Goal: Transaction & Acquisition: Subscribe to service/newsletter

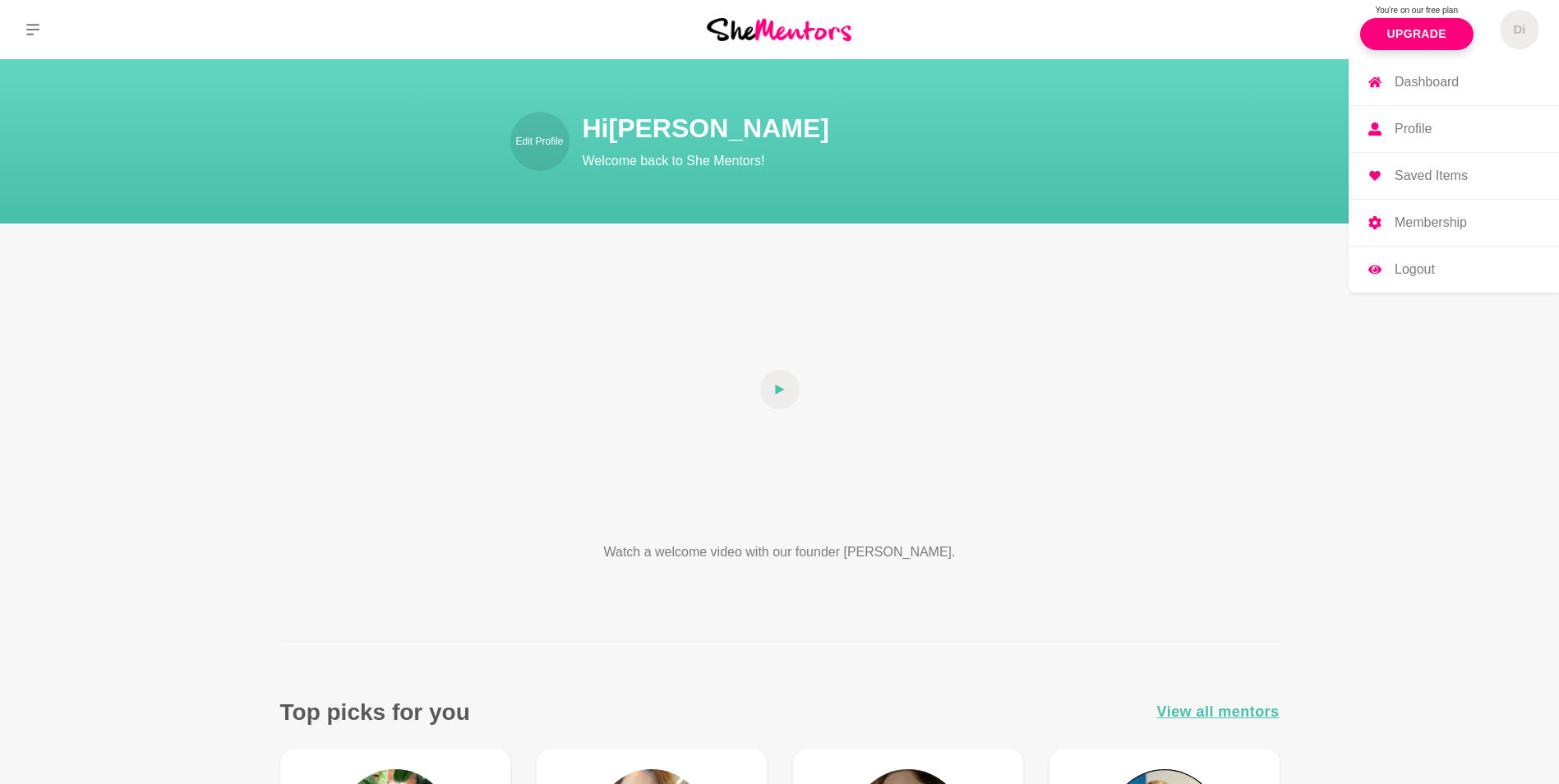
click at [1516, 20] on span "Di" at bounding box center [1519, 29] width 40 height 40
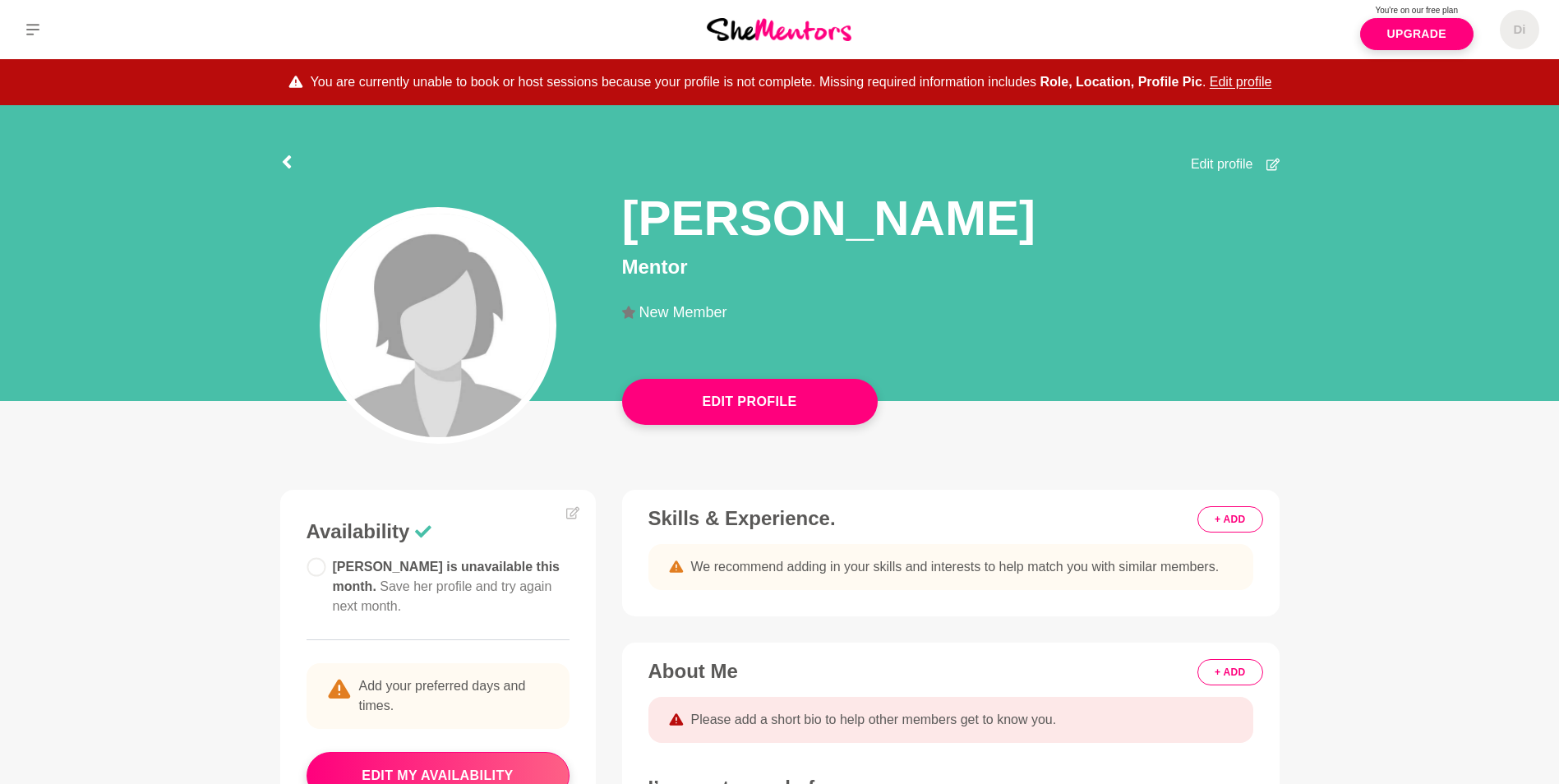
click at [1228, 164] on span "Edit profile" at bounding box center [1222, 164] width 62 height 20
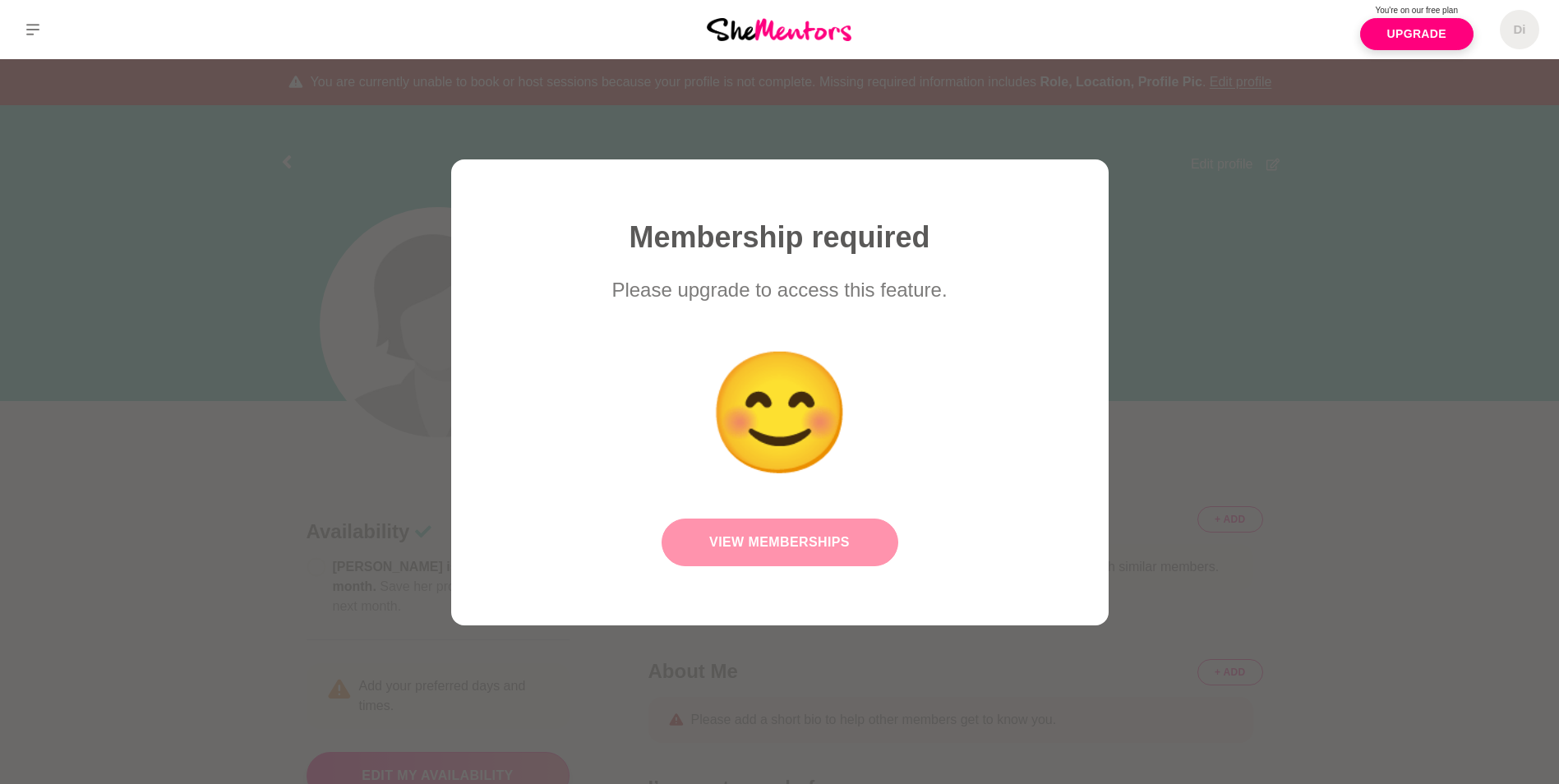
click at [801, 537] on link "View Memberships" at bounding box center [780, 542] width 237 height 48
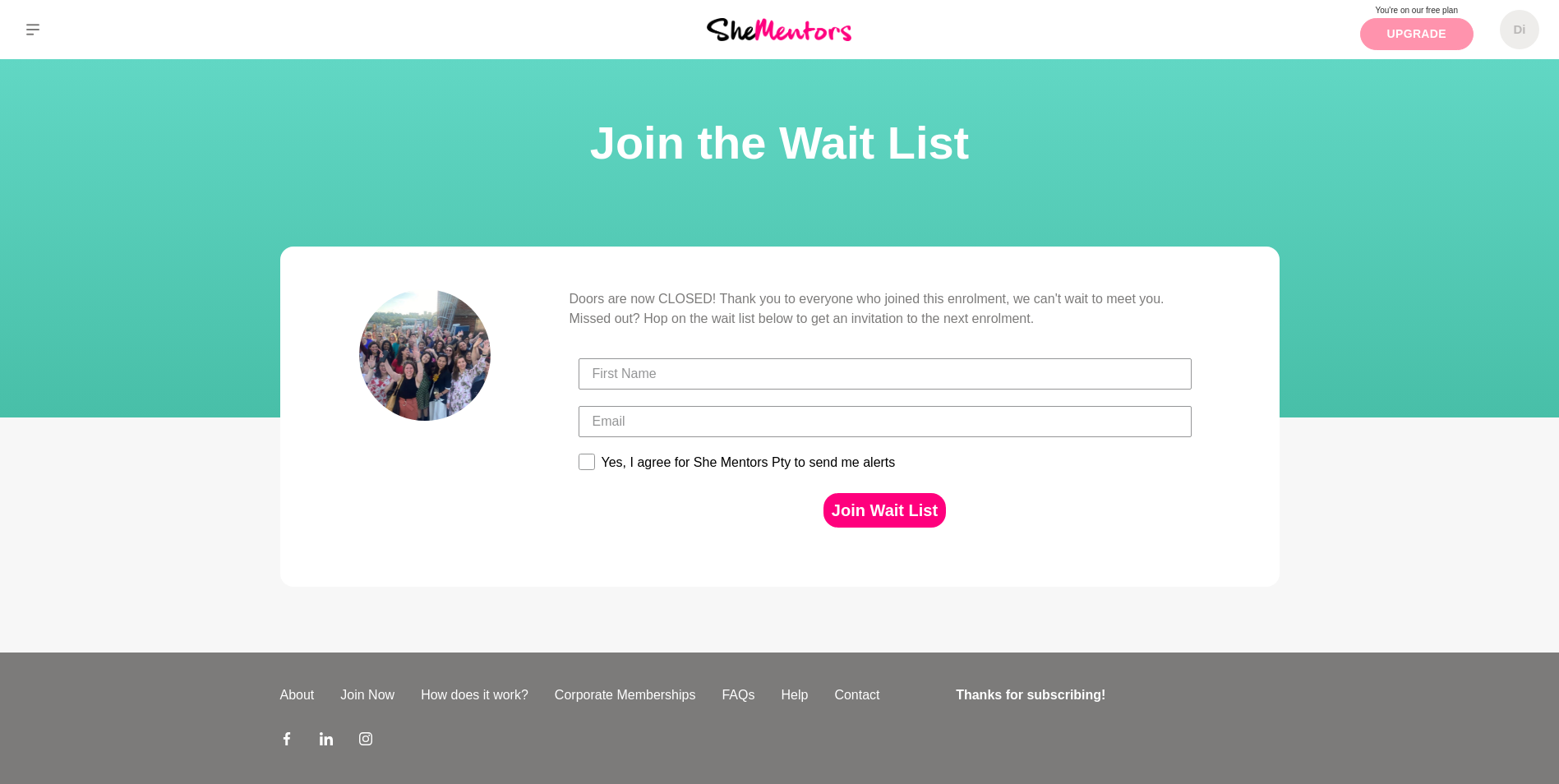
click at [1407, 30] on link "Upgrade" at bounding box center [1417, 34] width 113 height 32
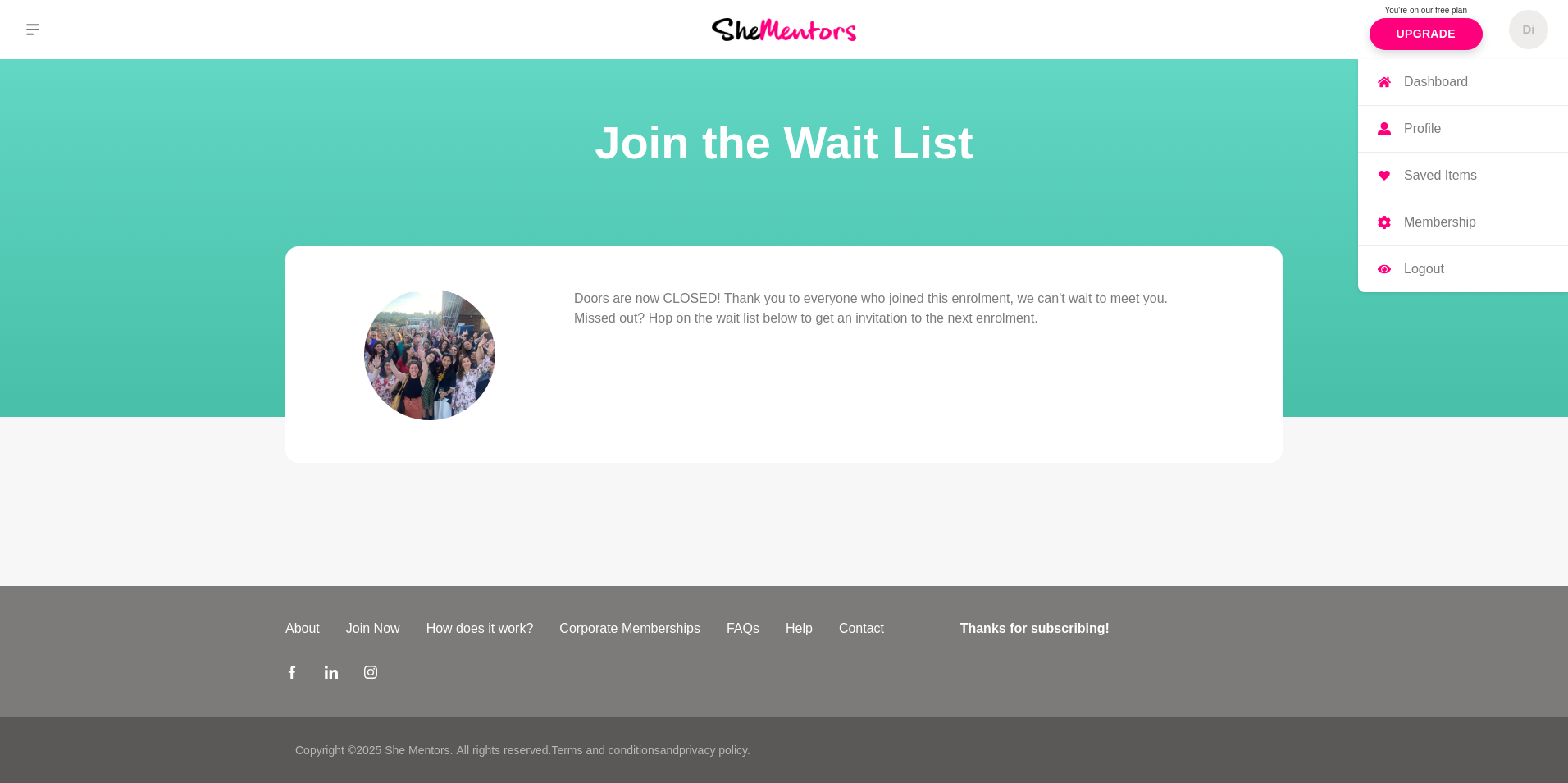
click at [1530, 40] on span "Di" at bounding box center [1528, 29] width 40 height 40
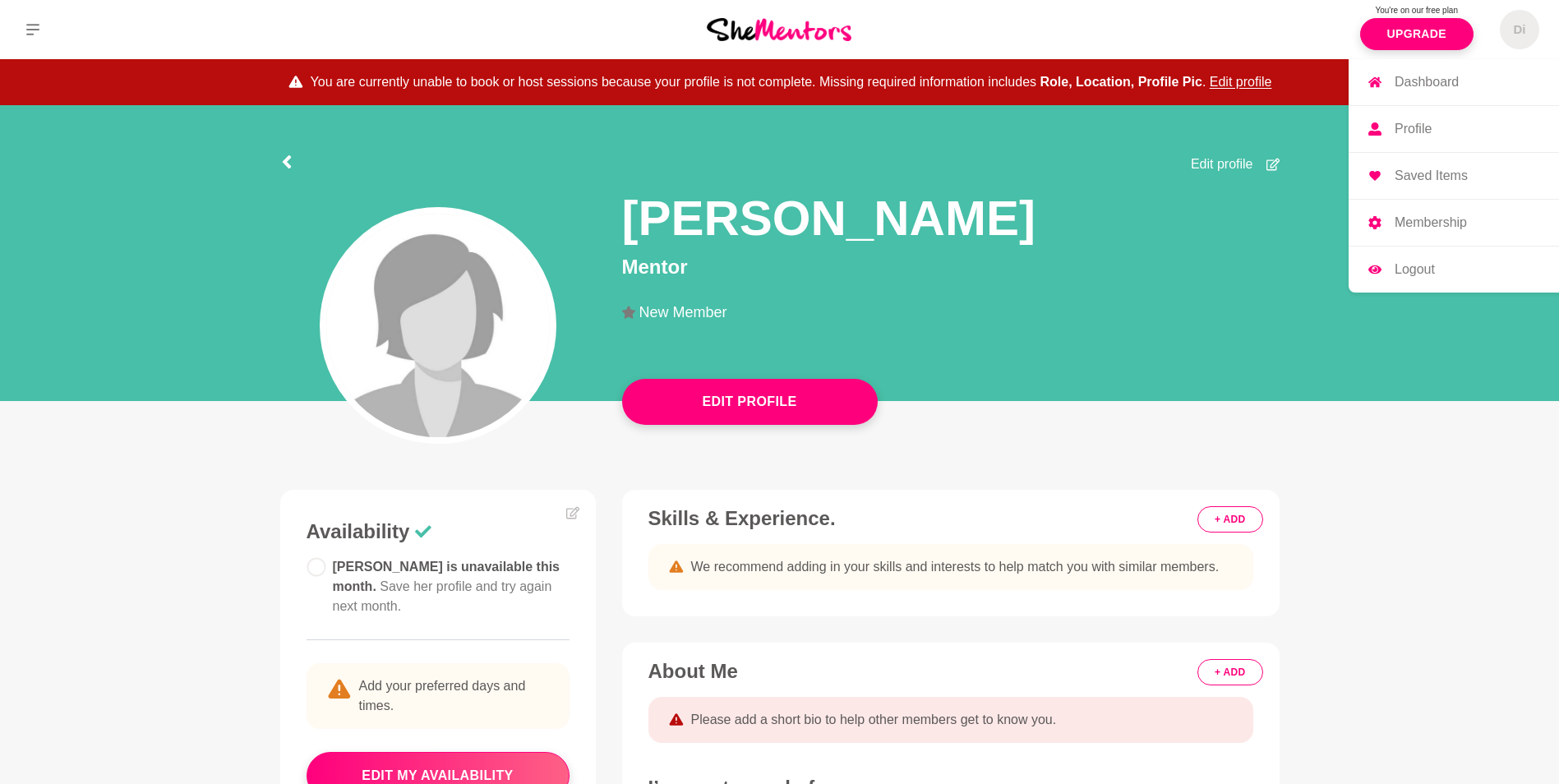
click at [1452, 82] on p "Dashboard" at bounding box center [1427, 82] width 64 height 13
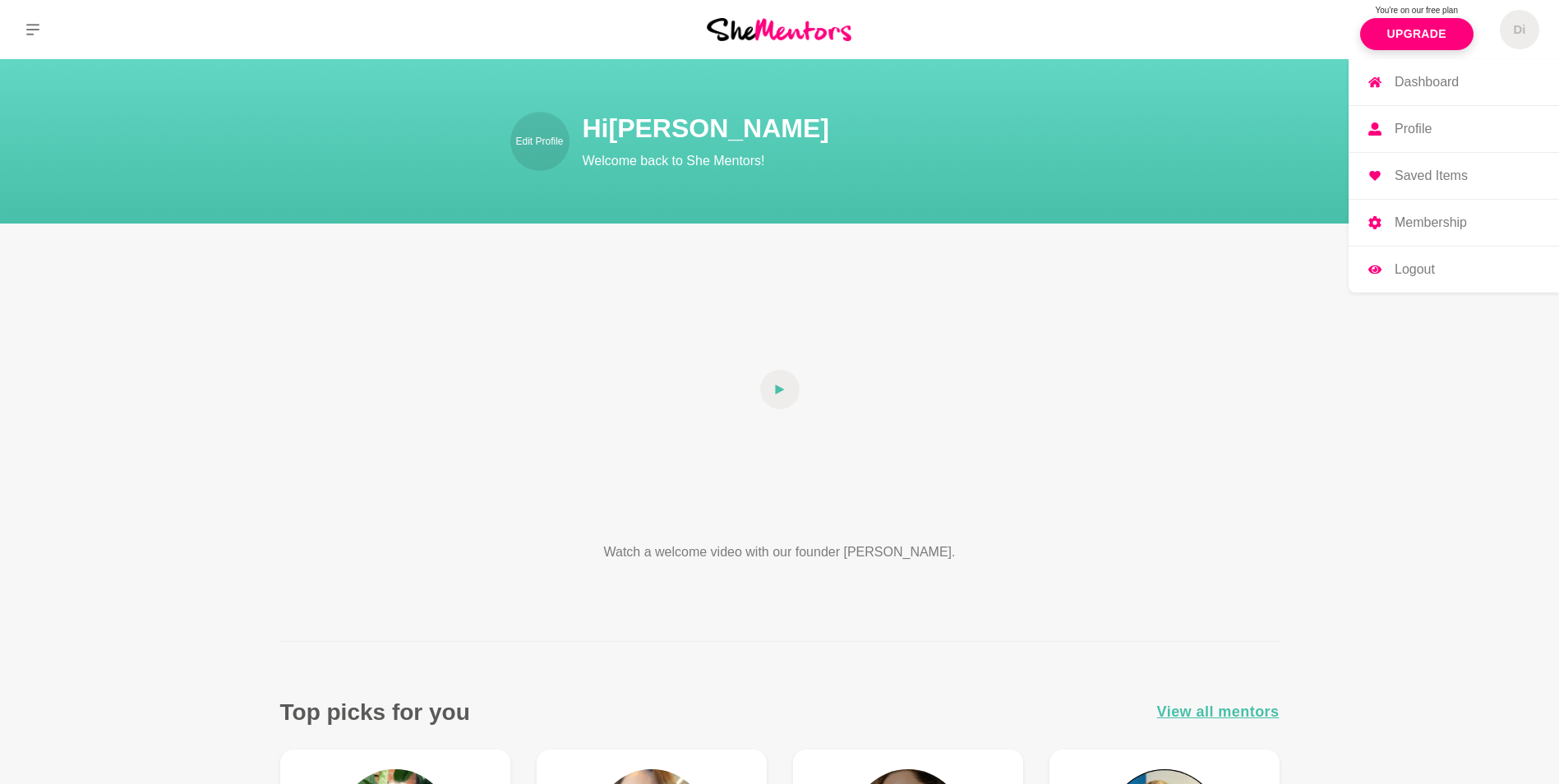
click at [1420, 128] on p "Profile" at bounding box center [1413, 129] width 37 height 13
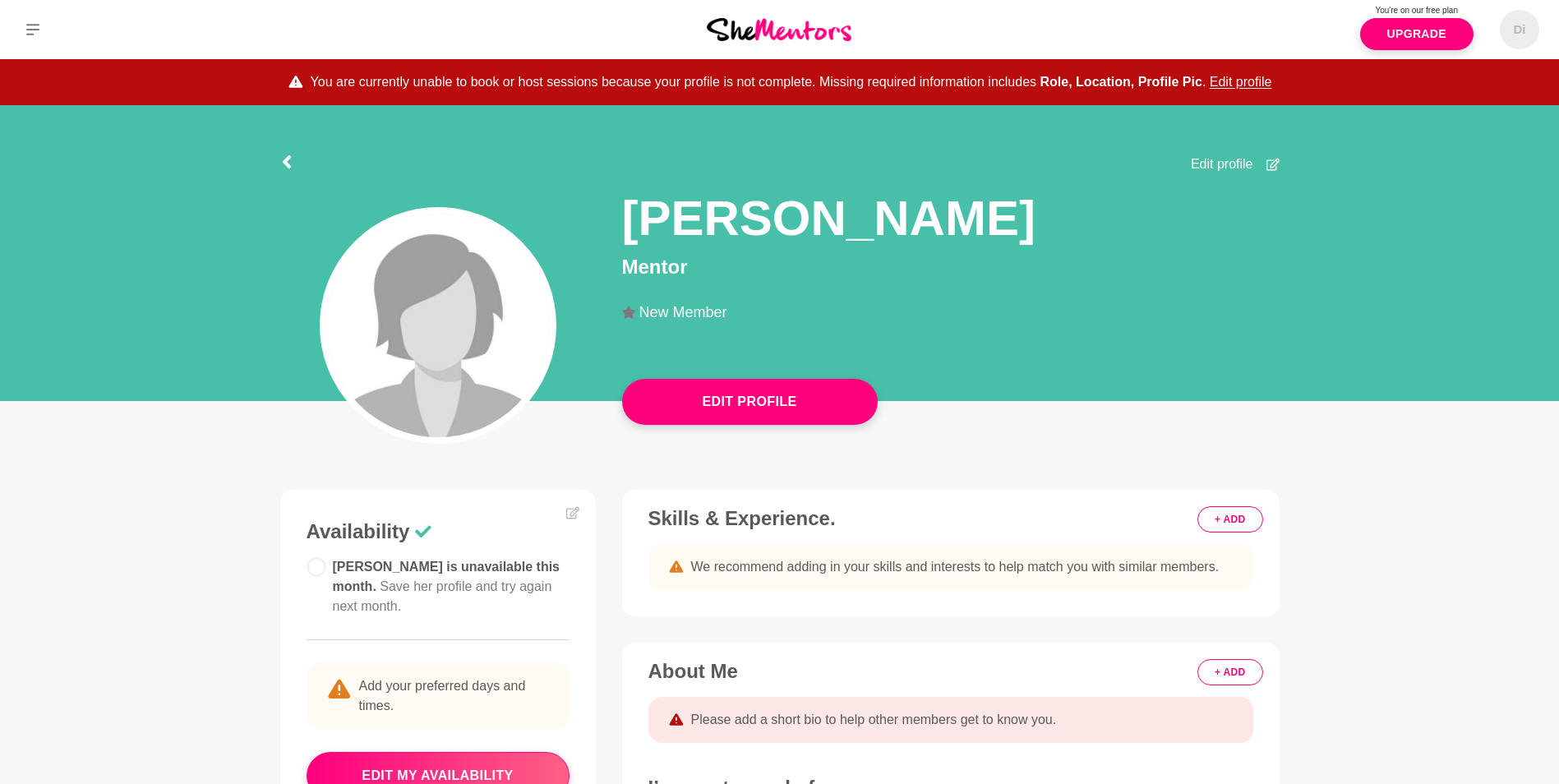
click at [1223, 516] on button "+ ADD" at bounding box center [1229, 519] width 65 height 26
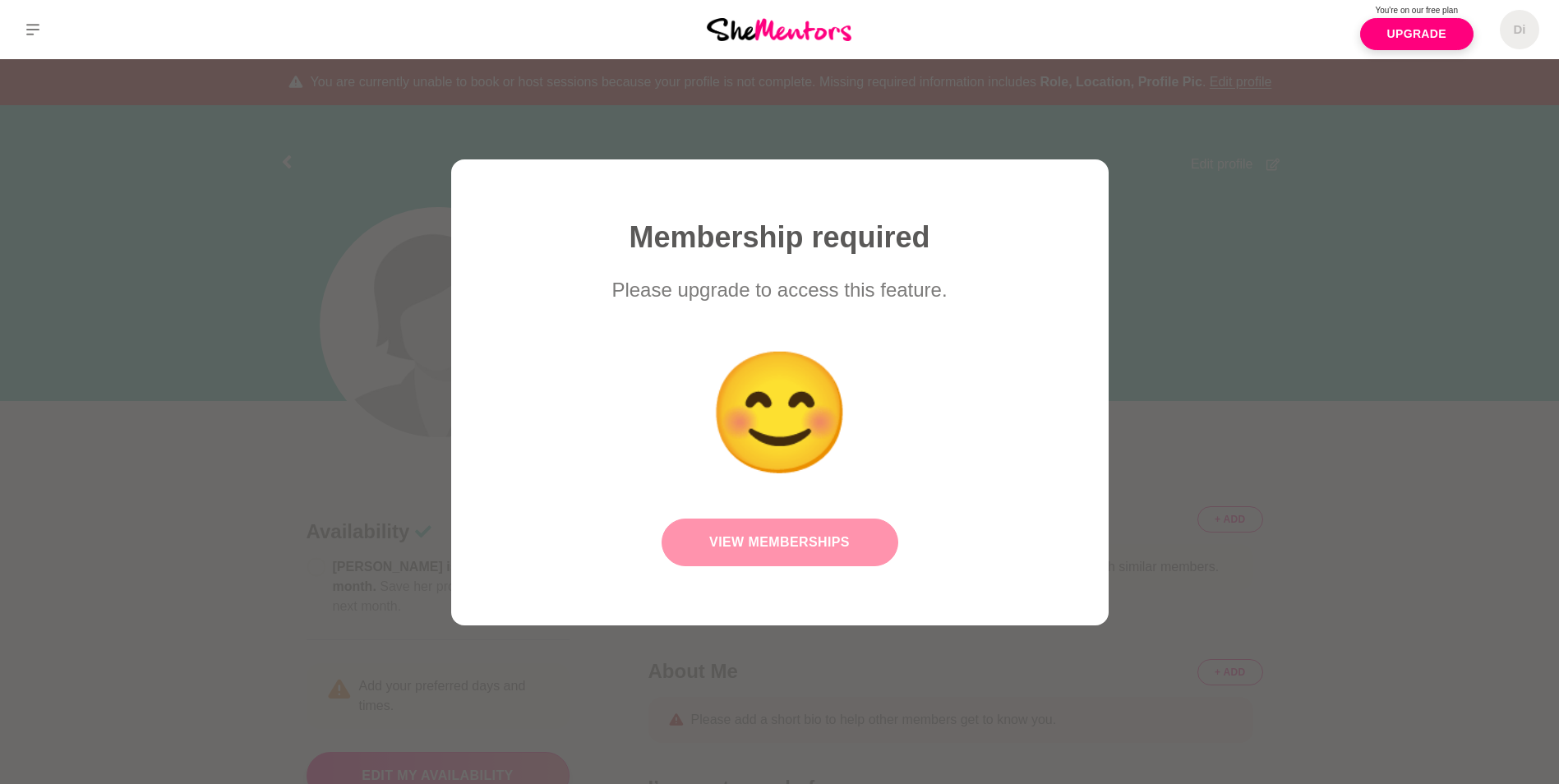
click at [793, 541] on link "View Memberships" at bounding box center [780, 542] width 237 height 48
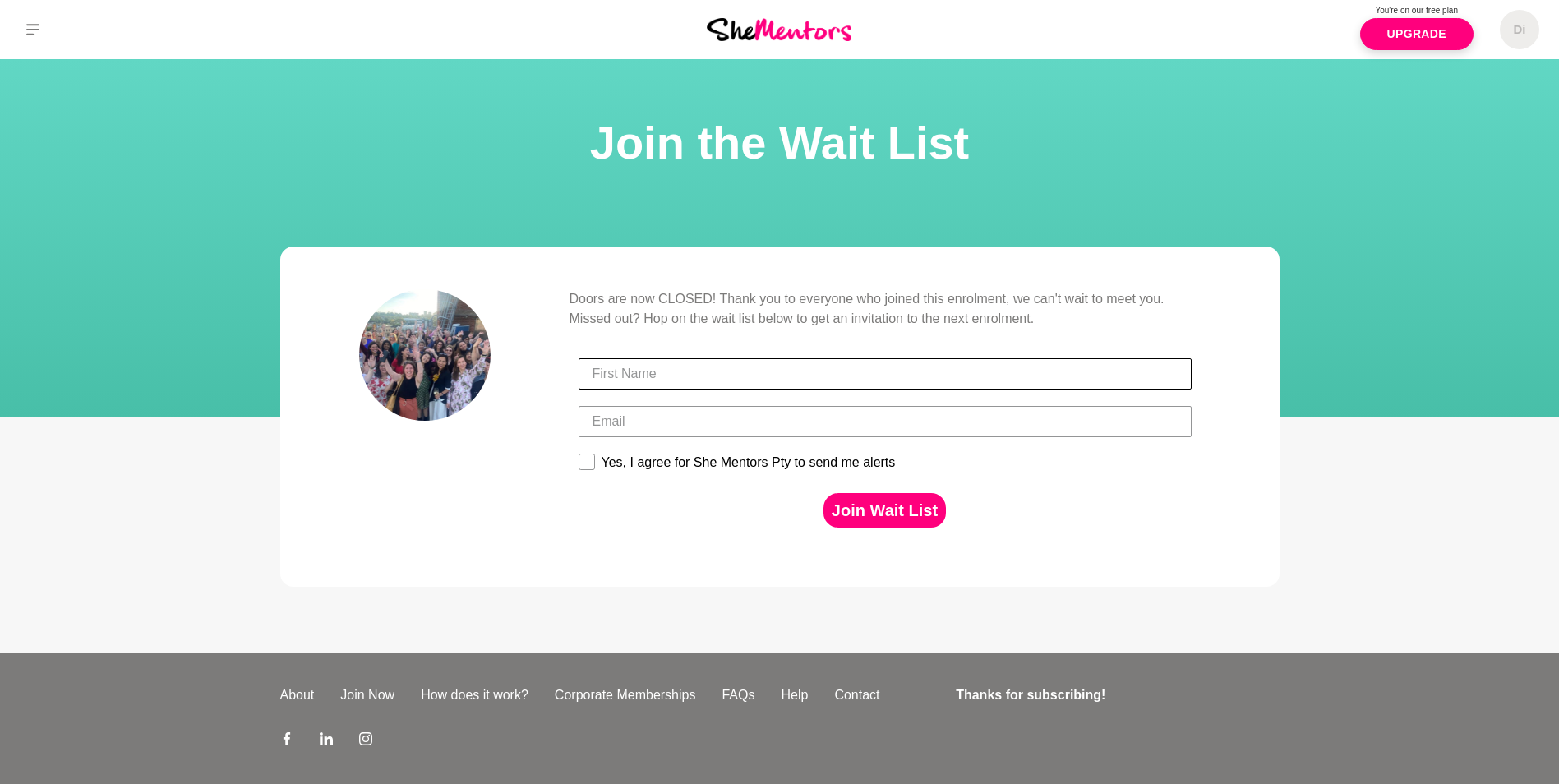
click at [796, 382] on input "First Name" at bounding box center [885, 373] width 613 height 31
type input "[PERSON_NAME]"
type input "[PERSON_NAME][EMAIL_ADDRESS][PERSON_NAME][DOMAIN_NAME]"
type input "[PERSON_NAME]"
click at [612, 485] on div "Join Wait List" at bounding box center [885, 510] width 623 height 51
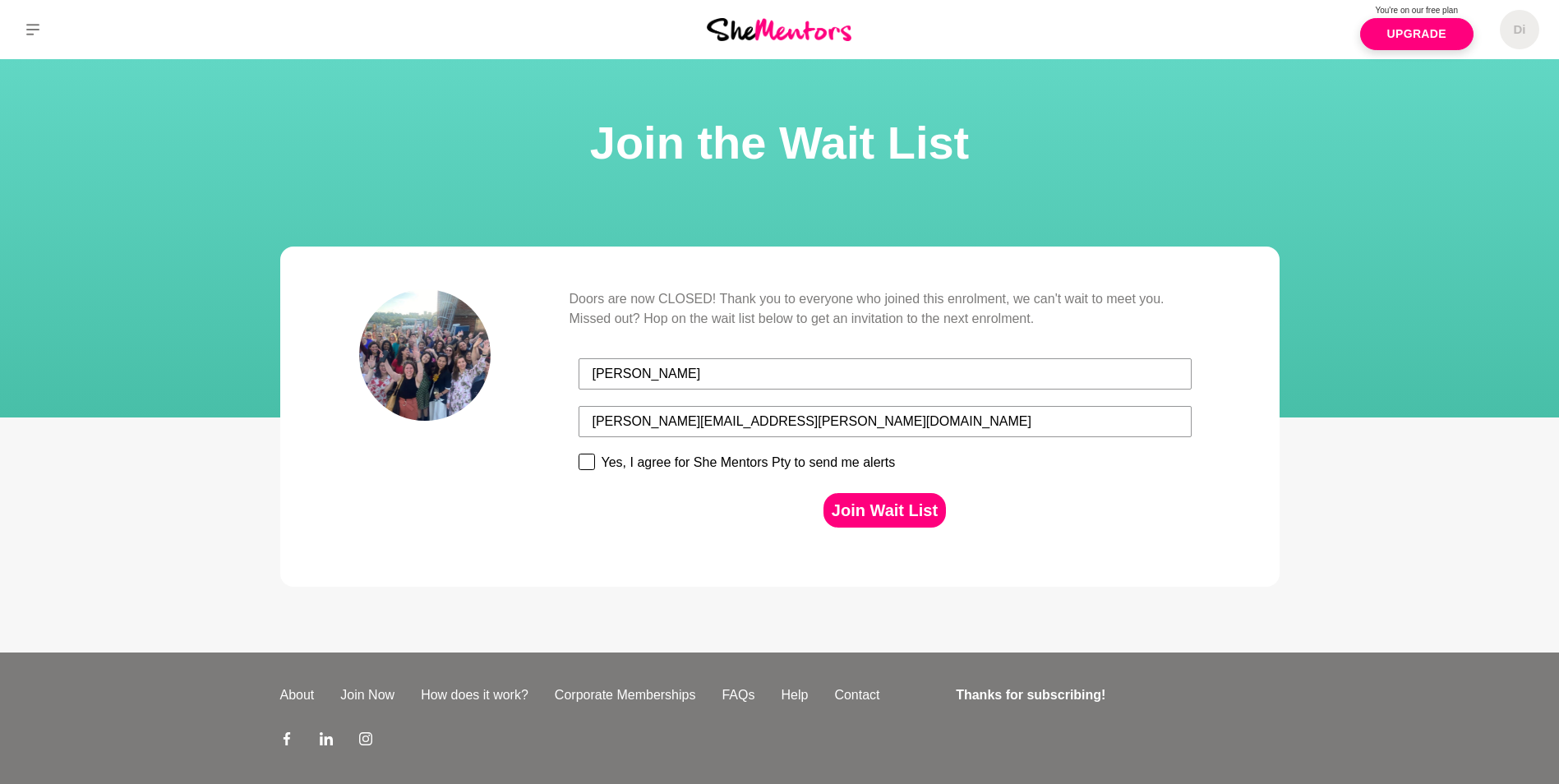
click at [590, 457] on rect at bounding box center [586, 462] width 16 height 16
click at [579, 453] on input "Yes, I agree for She Mentors Pty to send me alerts" at bounding box center [578, 452] width 1 height 1
checkbox input "true"
click at [866, 499] on button "Join Wait List" at bounding box center [885, 510] width 123 height 35
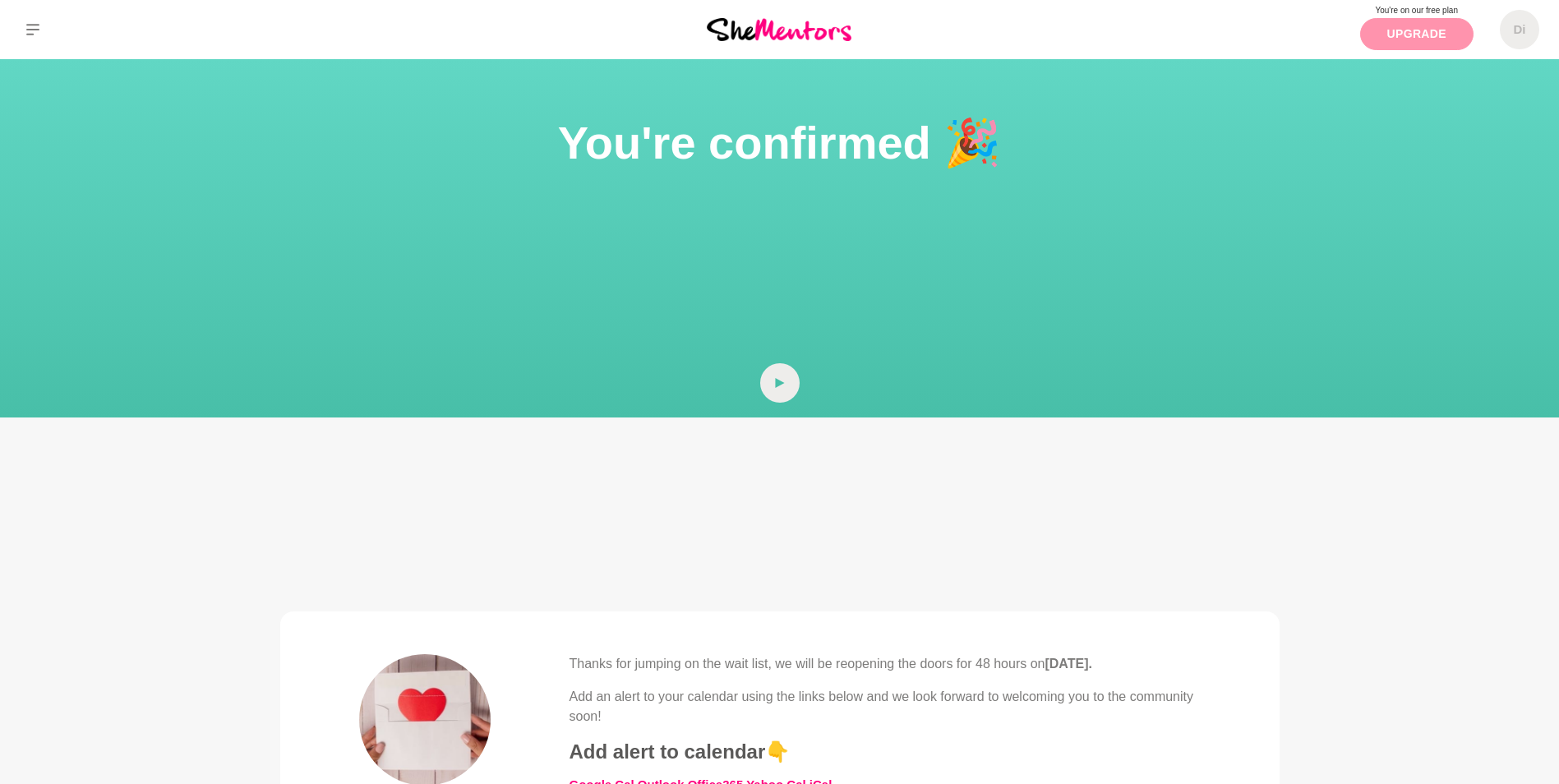
click at [1400, 46] on link "Upgrade" at bounding box center [1417, 34] width 113 height 32
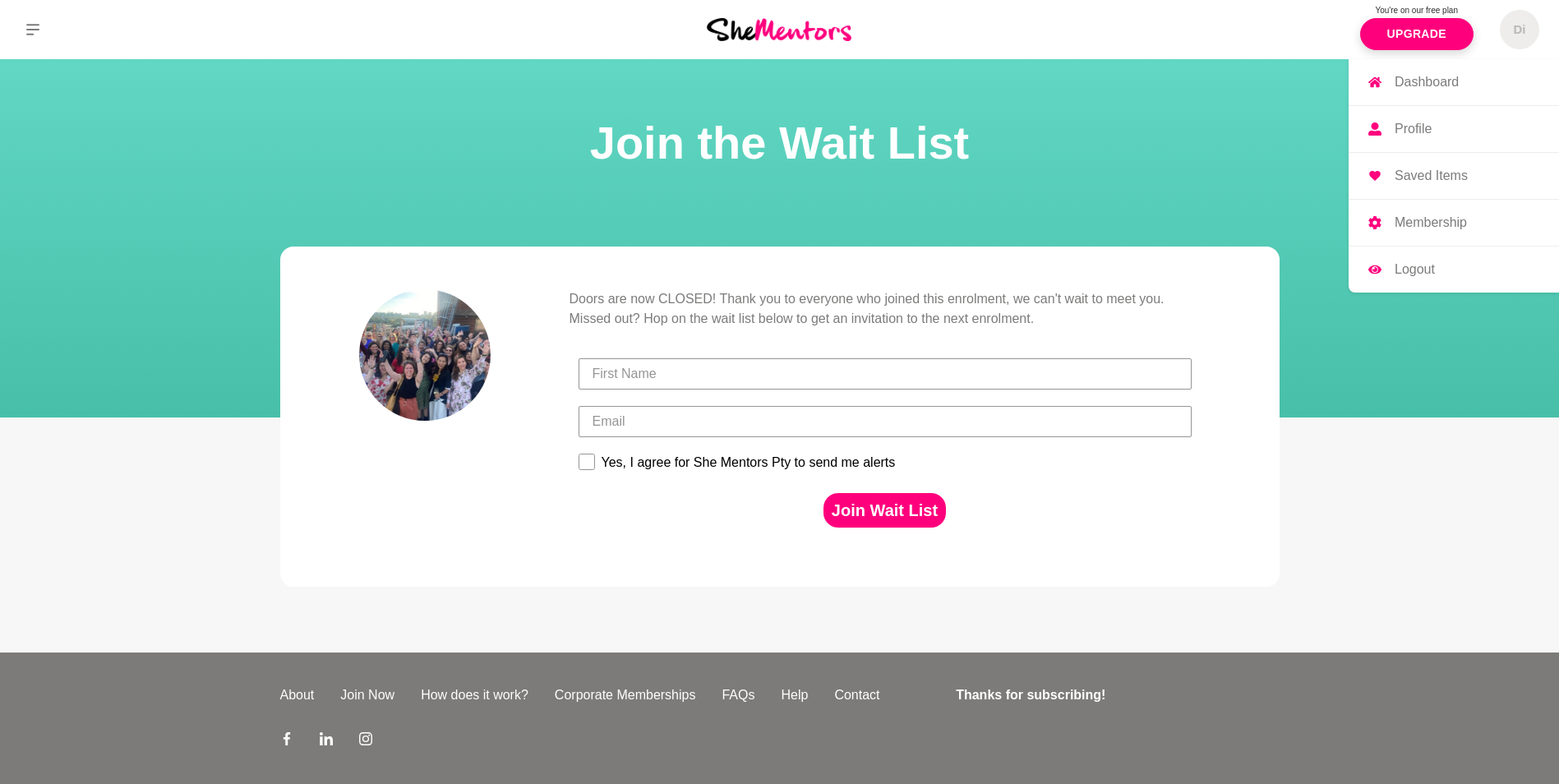
click at [1519, 30] on h5 "Di" at bounding box center [1518, 30] width 12 height 16
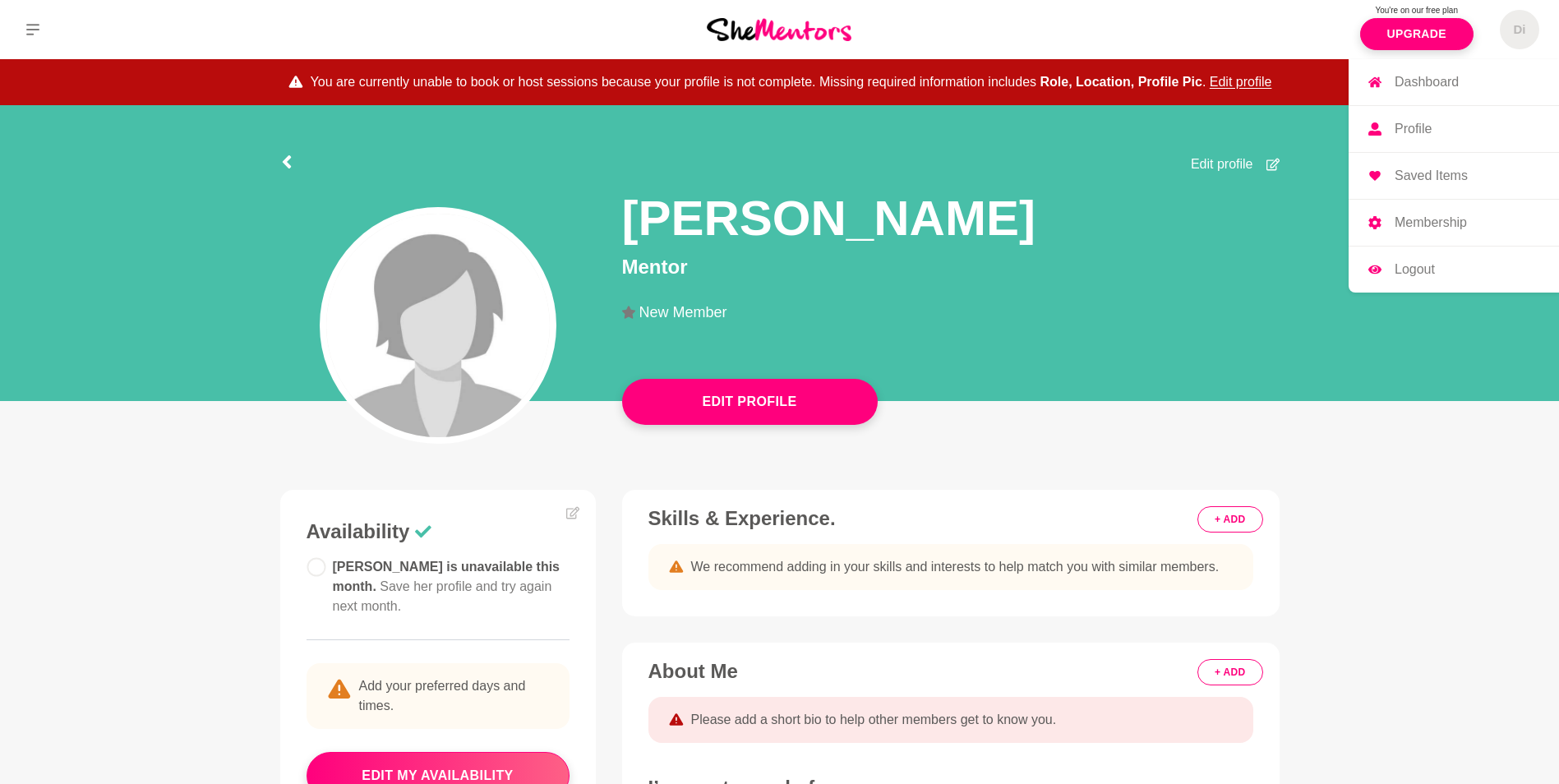
click at [1416, 121] on link "Profile" at bounding box center [1453, 128] width 210 height 46
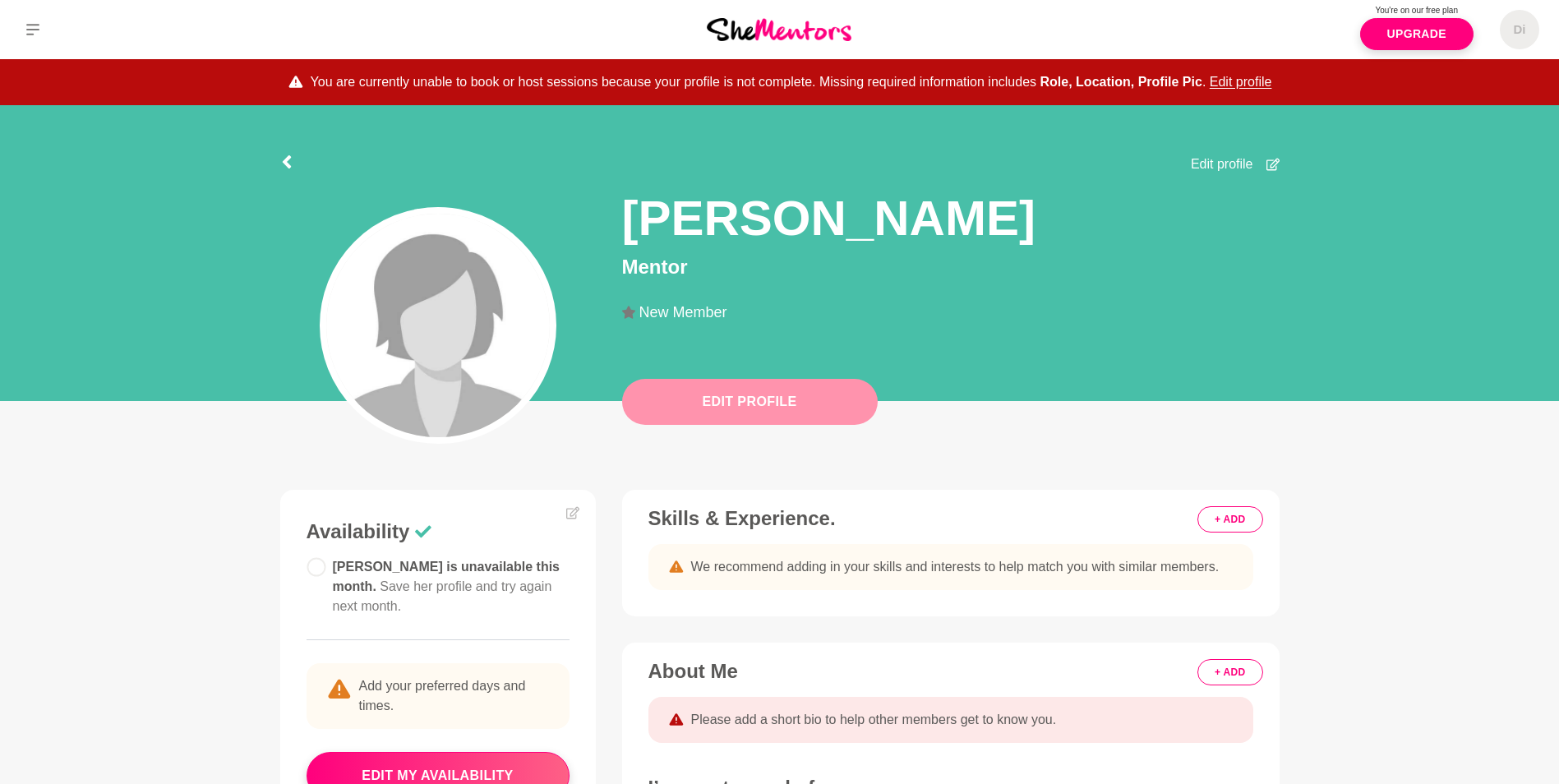
click at [773, 395] on button "Edit Profile" at bounding box center [749, 401] width 255 height 46
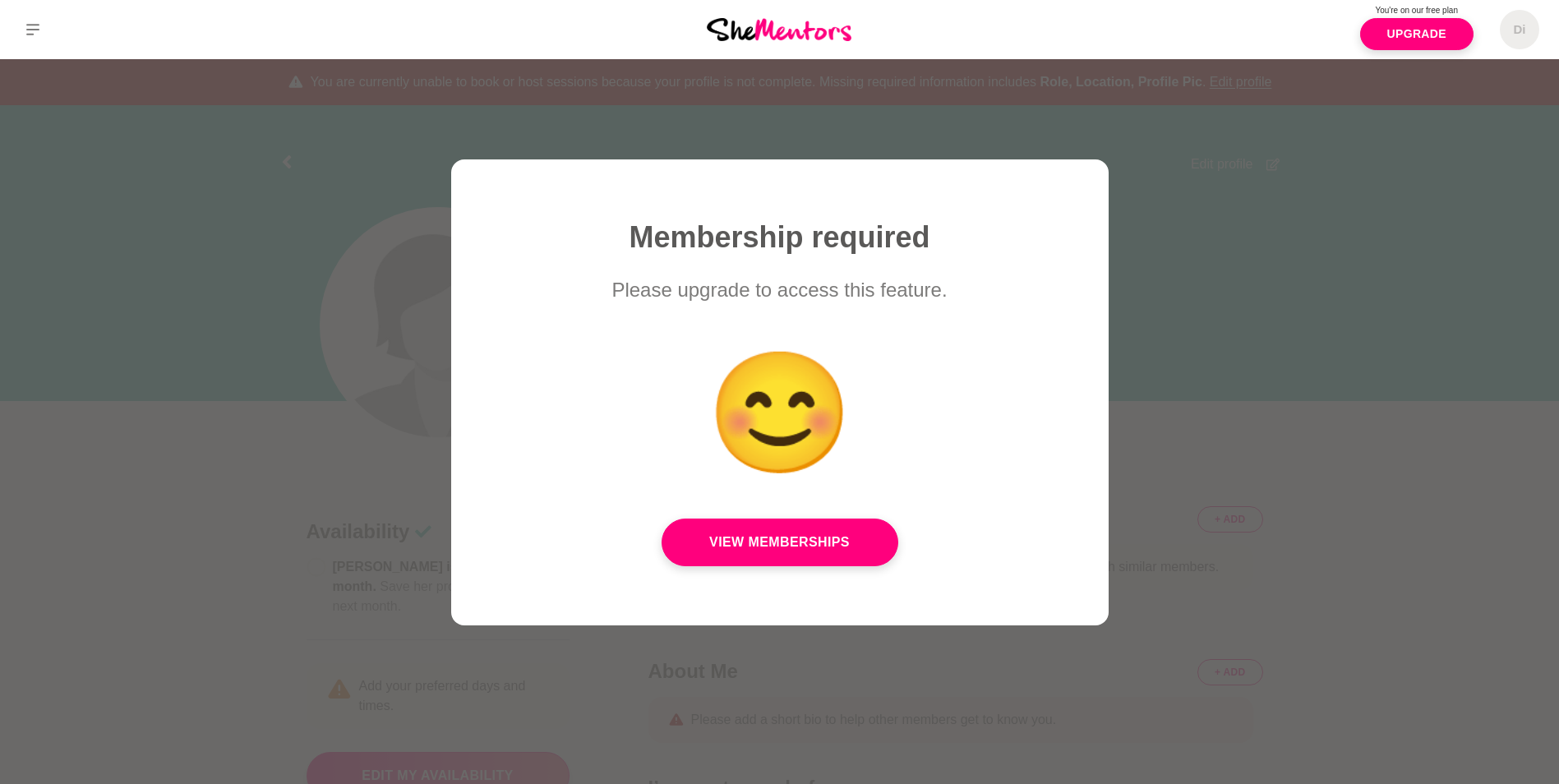
click at [1247, 416] on div at bounding box center [780, 392] width 1559 height 784
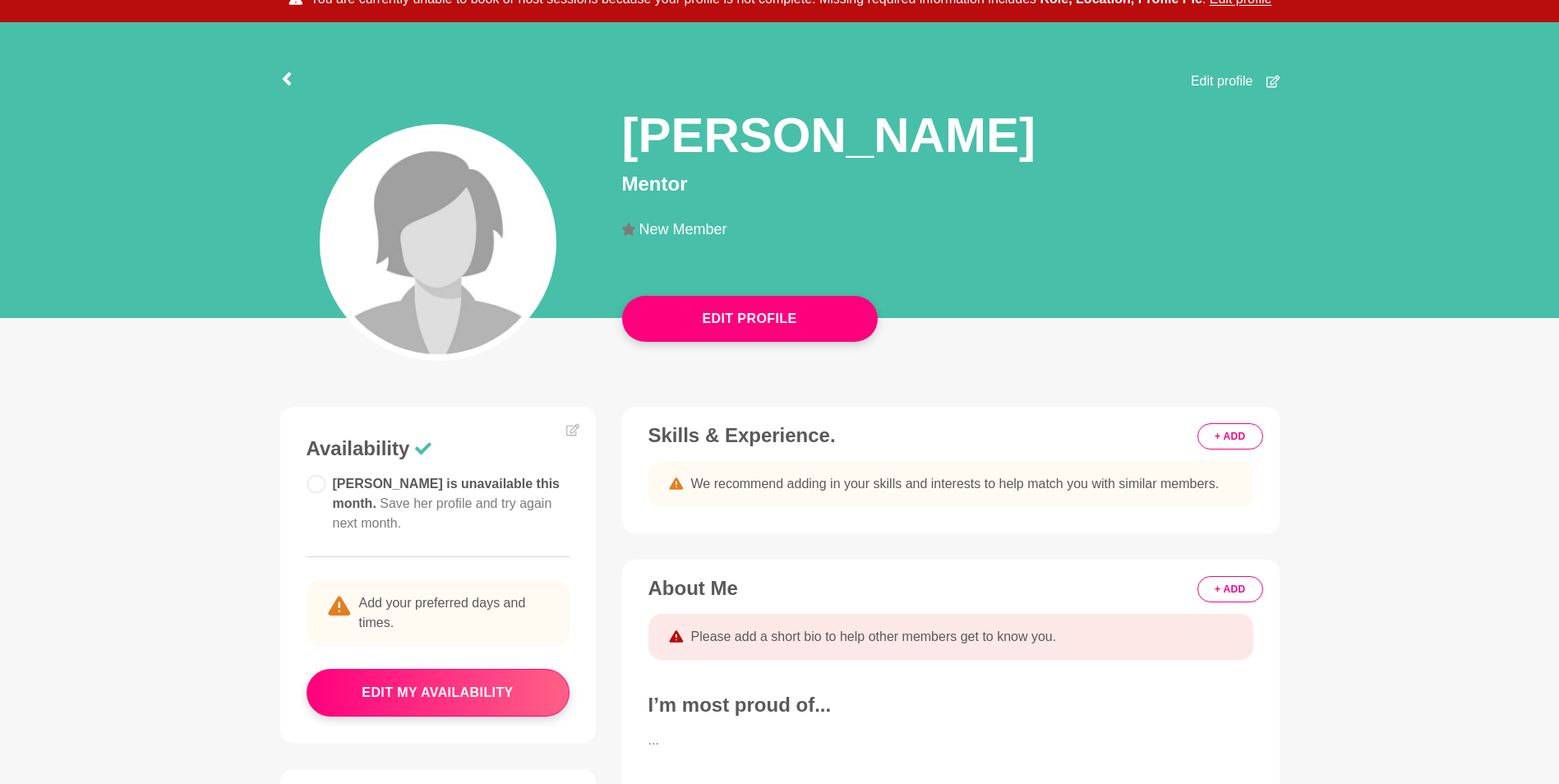
scroll to position [113, 0]
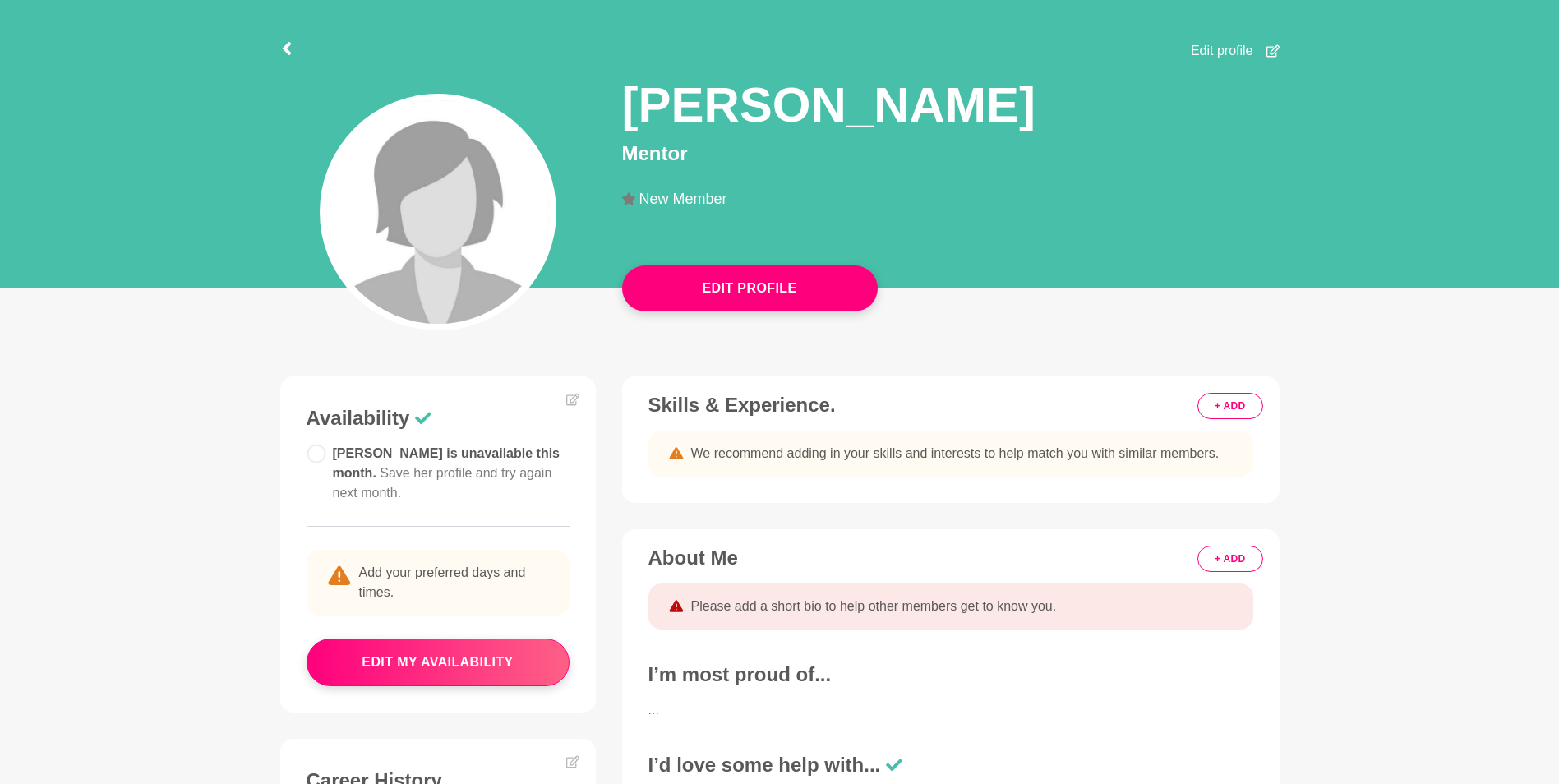
click at [1247, 46] on span "Edit profile" at bounding box center [1222, 51] width 62 height 20
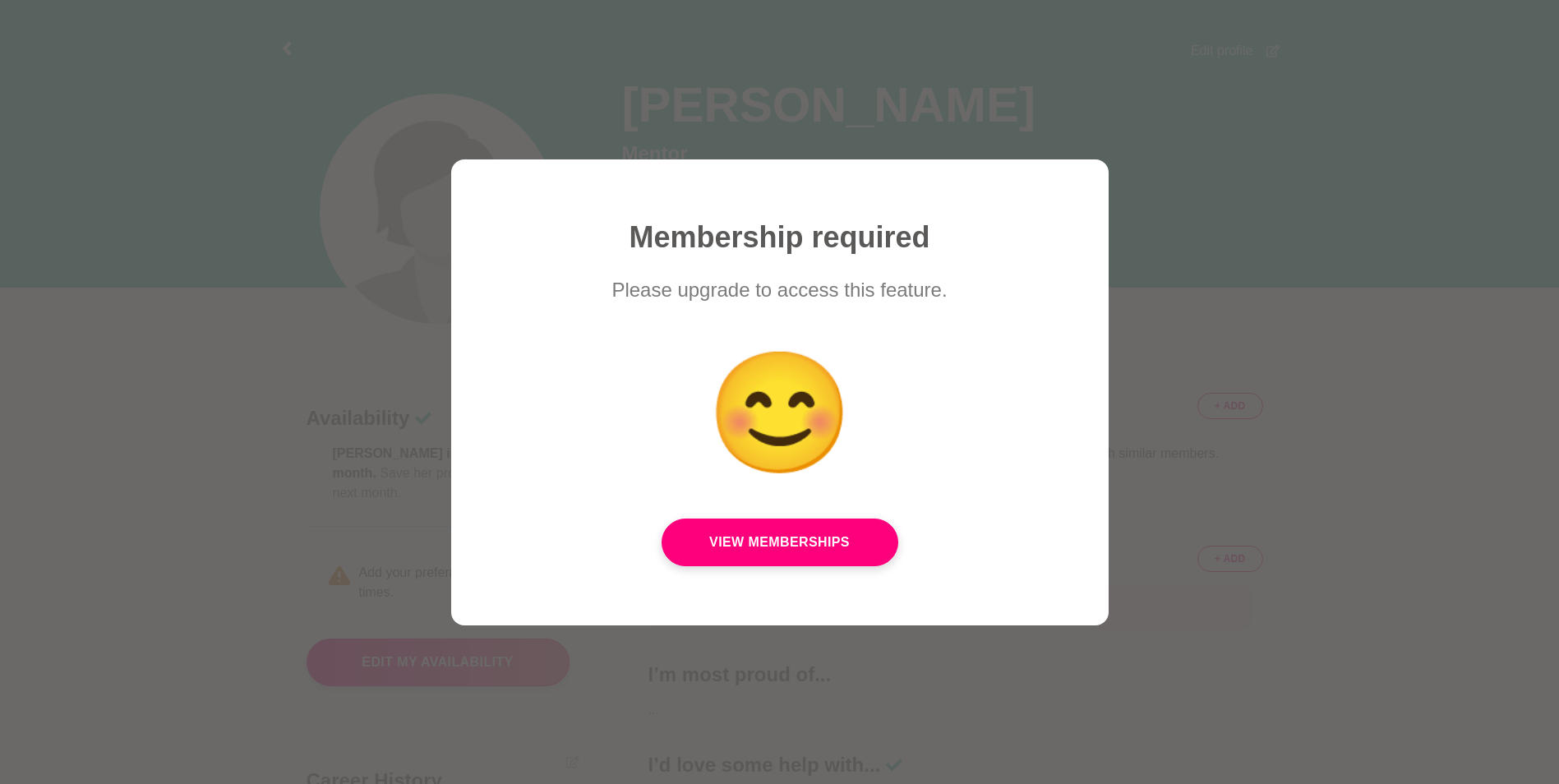
click at [1241, 471] on div at bounding box center [780, 392] width 1559 height 784
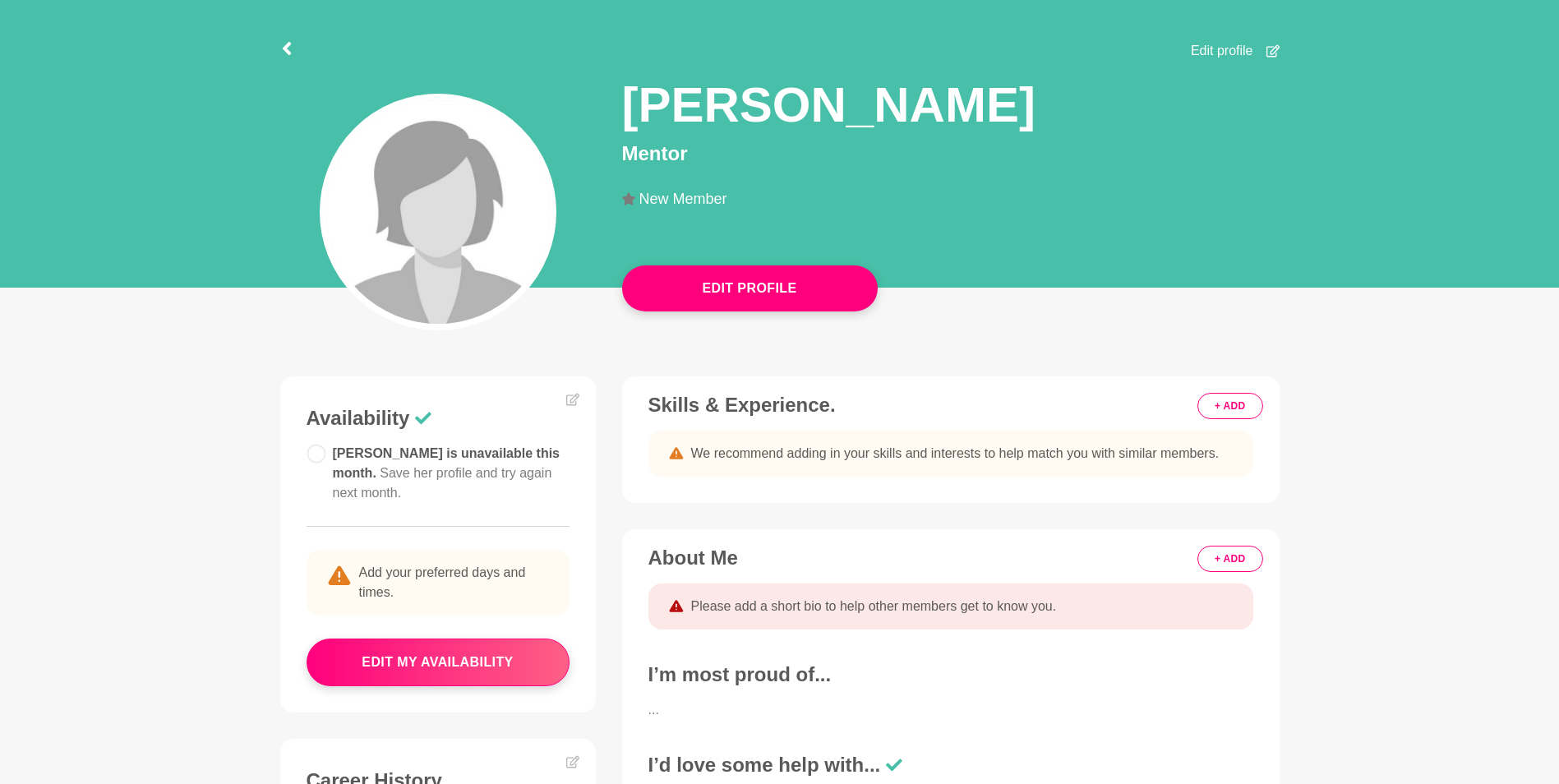
click at [1242, 410] on button "+ ADD" at bounding box center [1229, 406] width 65 height 26
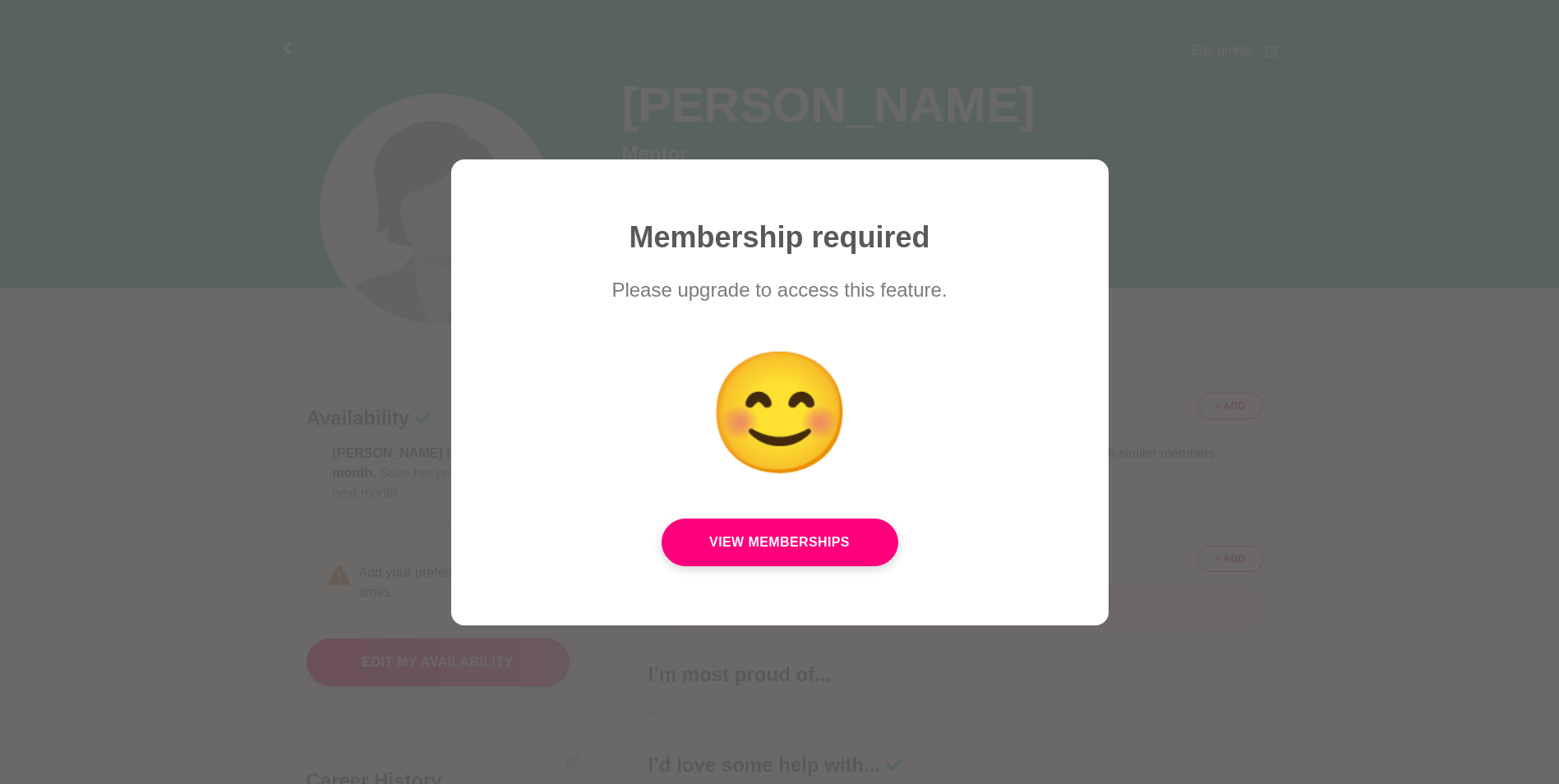
click at [1267, 420] on div at bounding box center [780, 392] width 1559 height 784
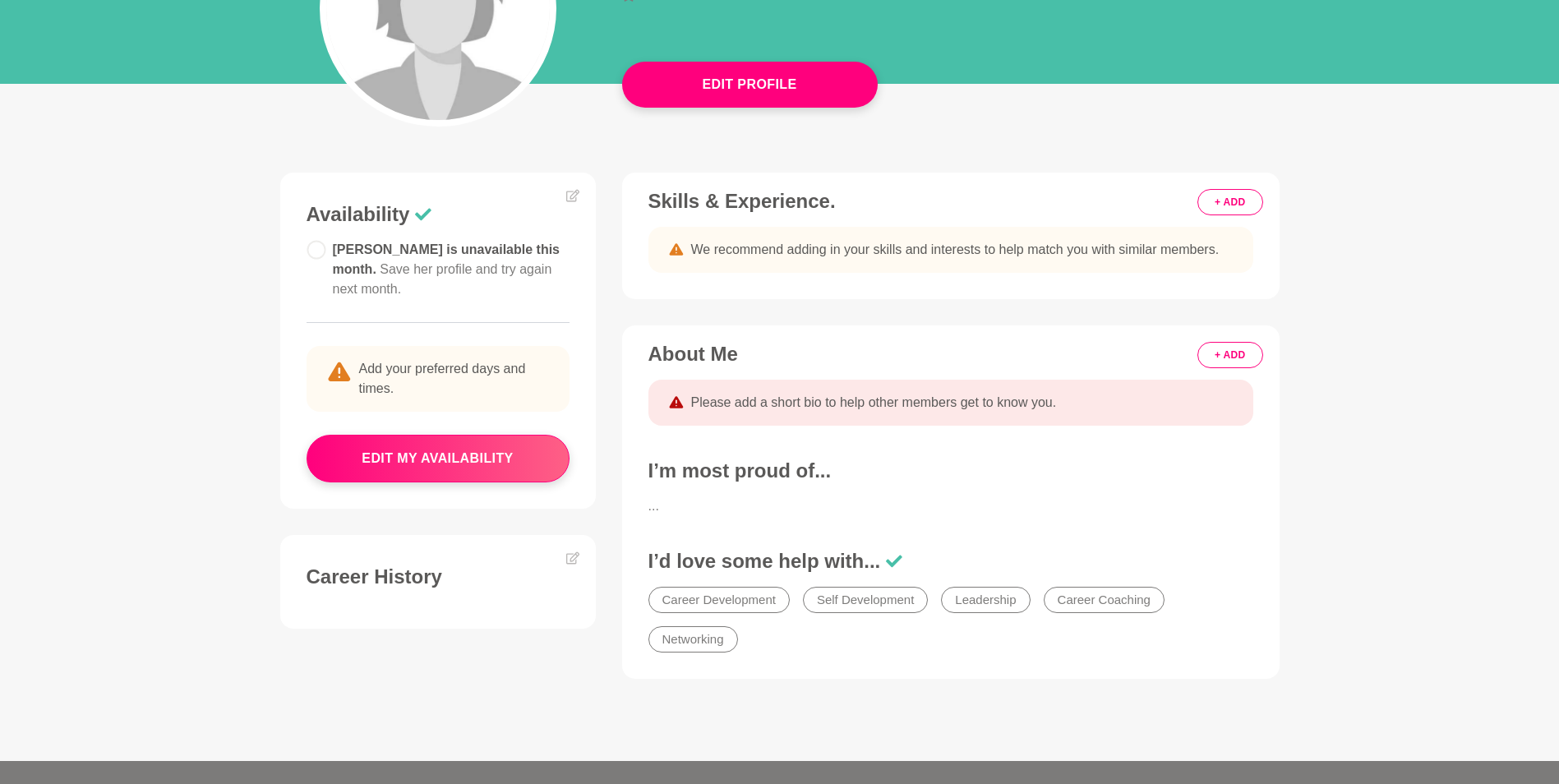
scroll to position [331, 0]
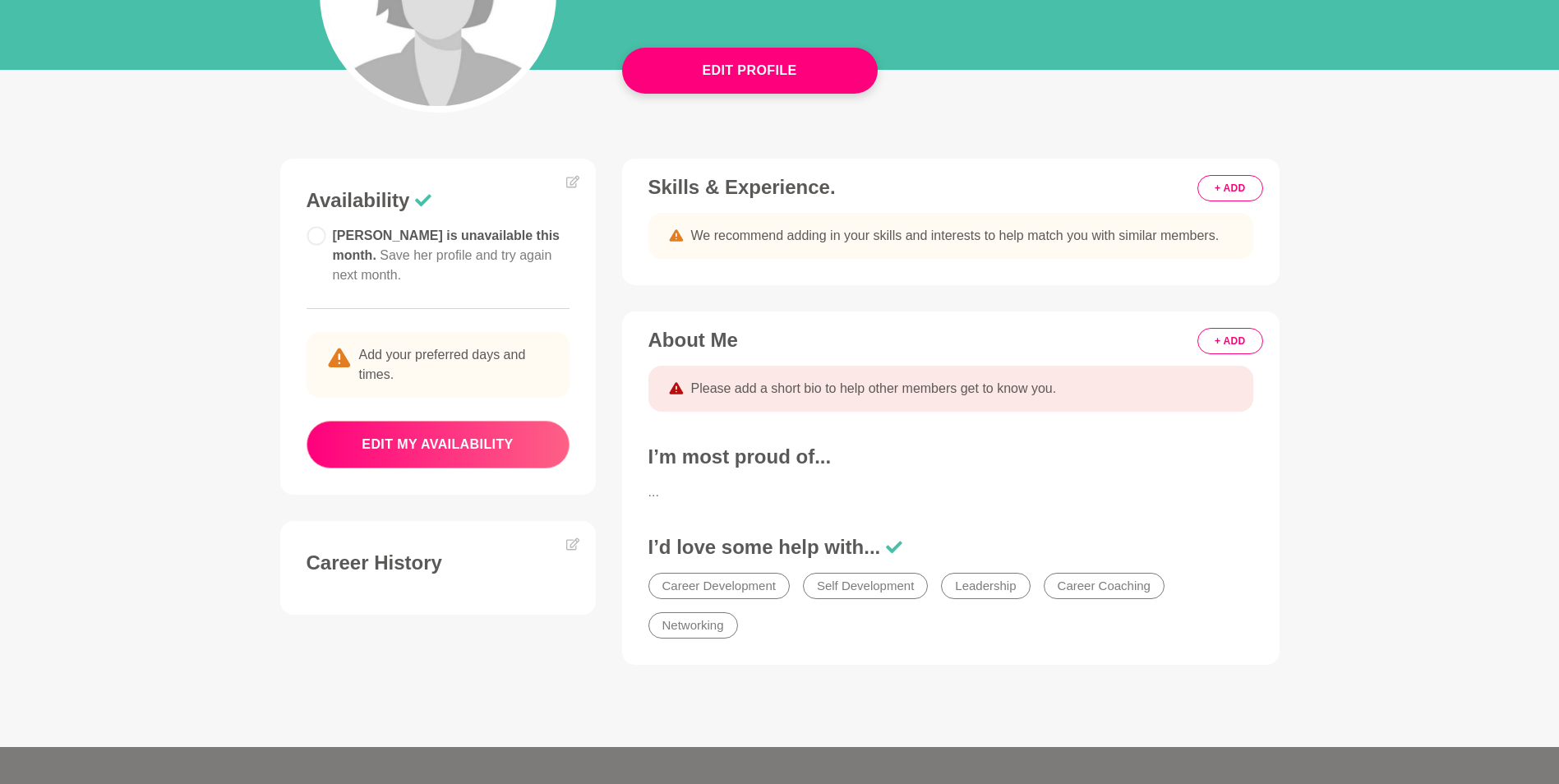
click at [420, 432] on button "edit my availability" at bounding box center [437, 444] width 263 height 48
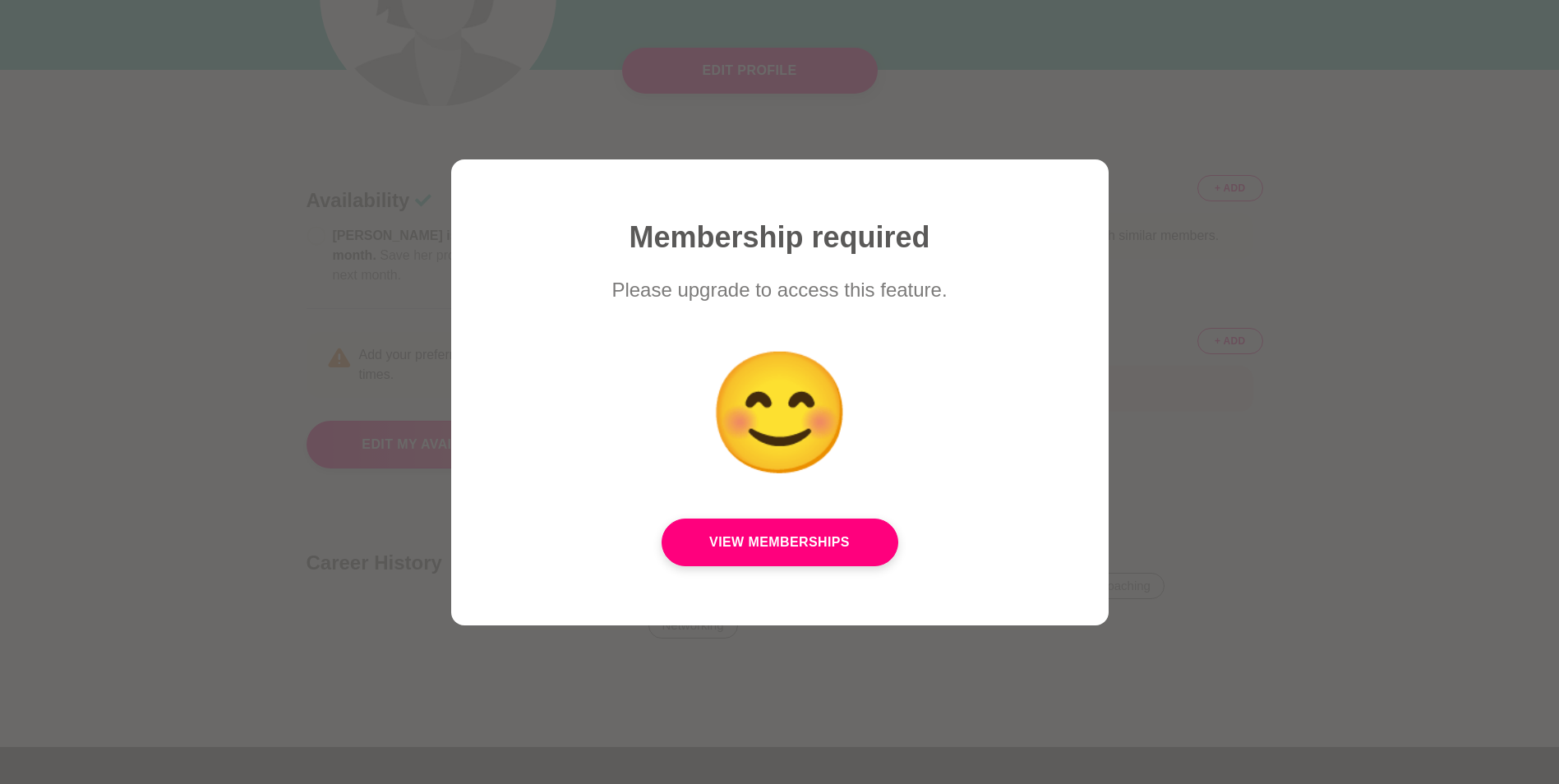
click at [609, 569] on div "Membership required Please upgrade to access this feature. 😊 View Memberships" at bounding box center [780, 392] width 566 height 387
click at [1352, 423] on div at bounding box center [780, 392] width 1559 height 784
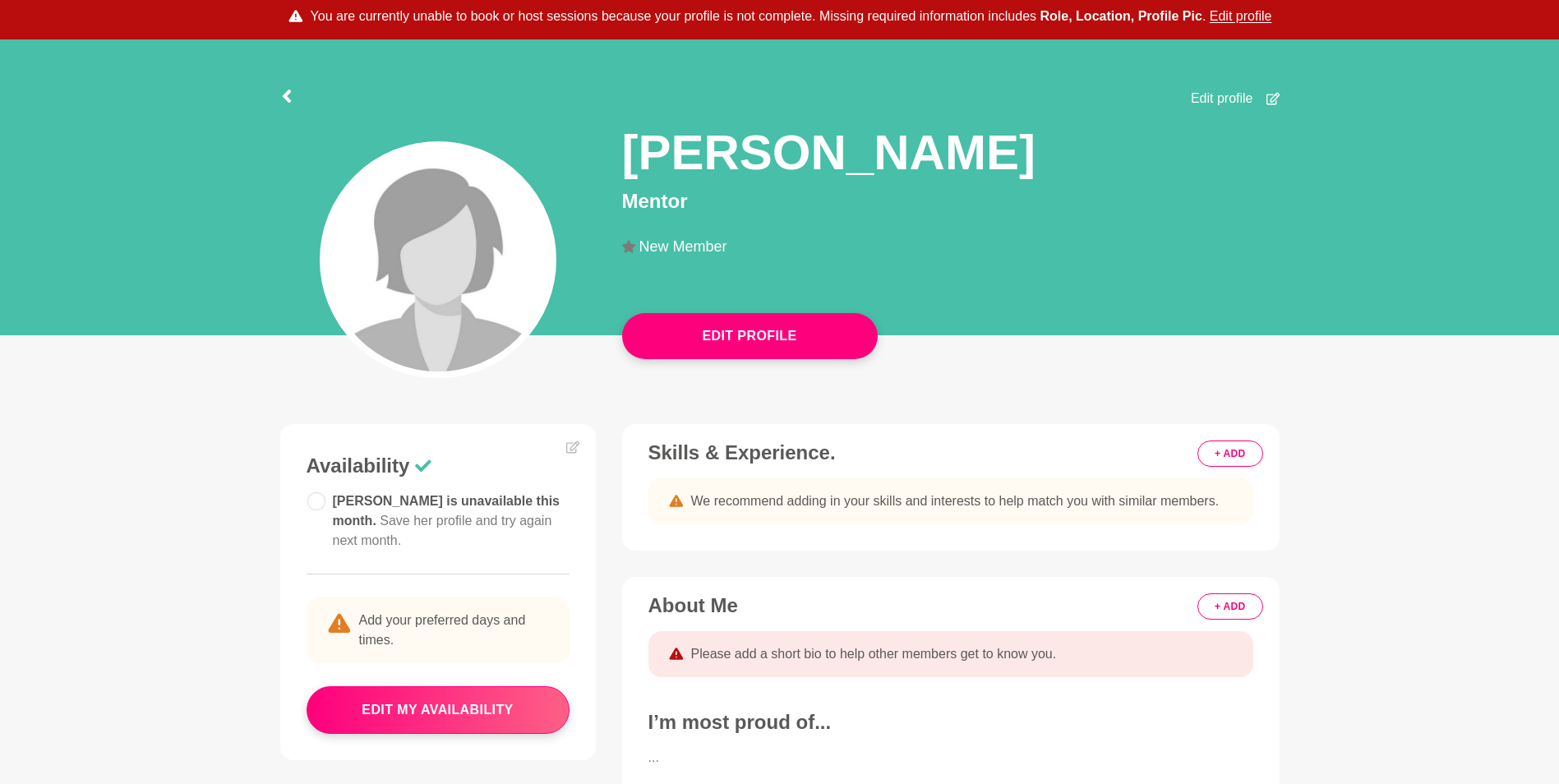
scroll to position [67, 0]
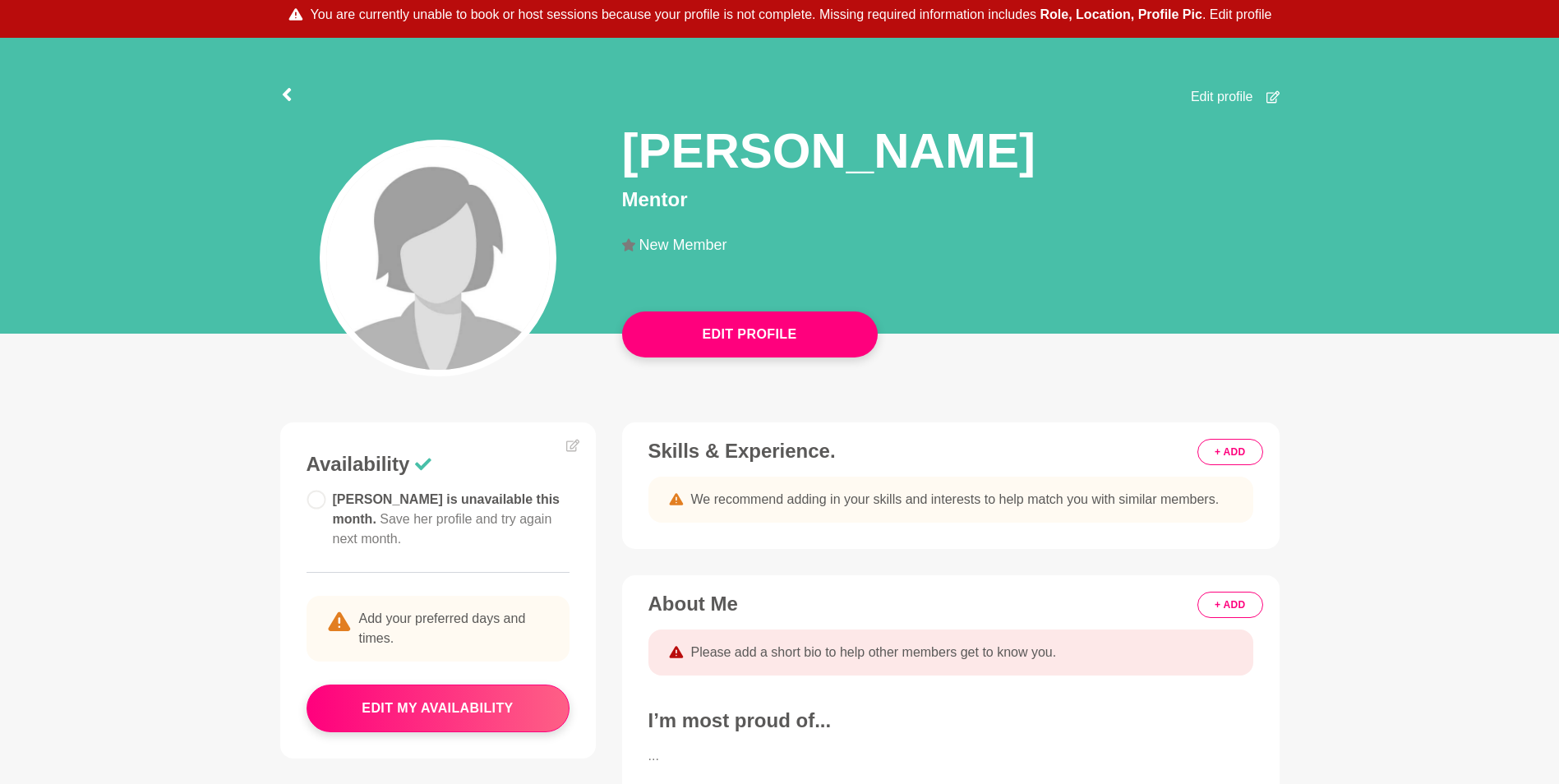
click at [1241, 13] on button "Edit profile" at bounding box center [1240, 14] width 62 height 20
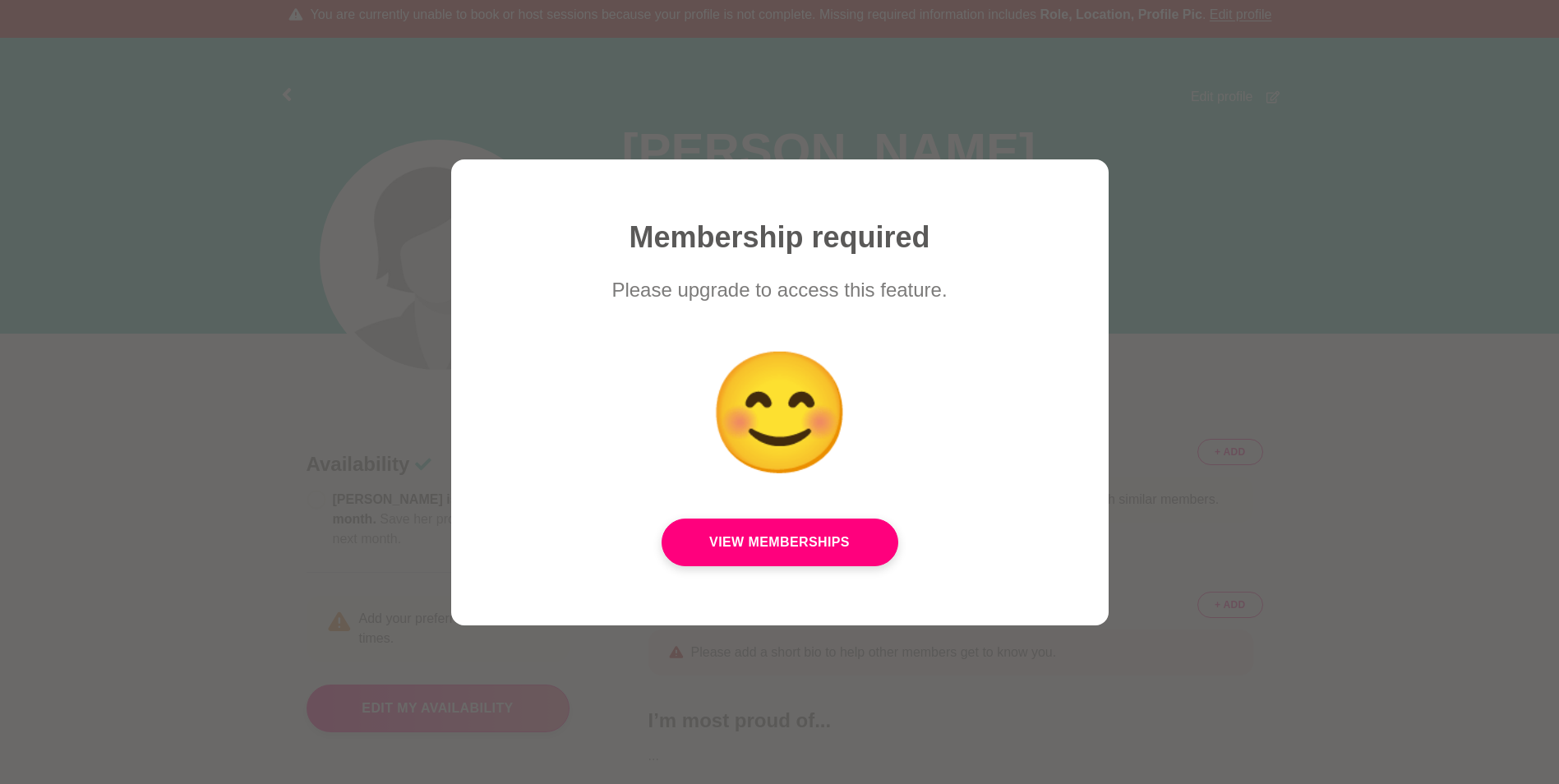
click at [1254, 179] on div at bounding box center [780, 392] width 1559 height 784
